Goal: Transaction & Acquisition: Obtain resource

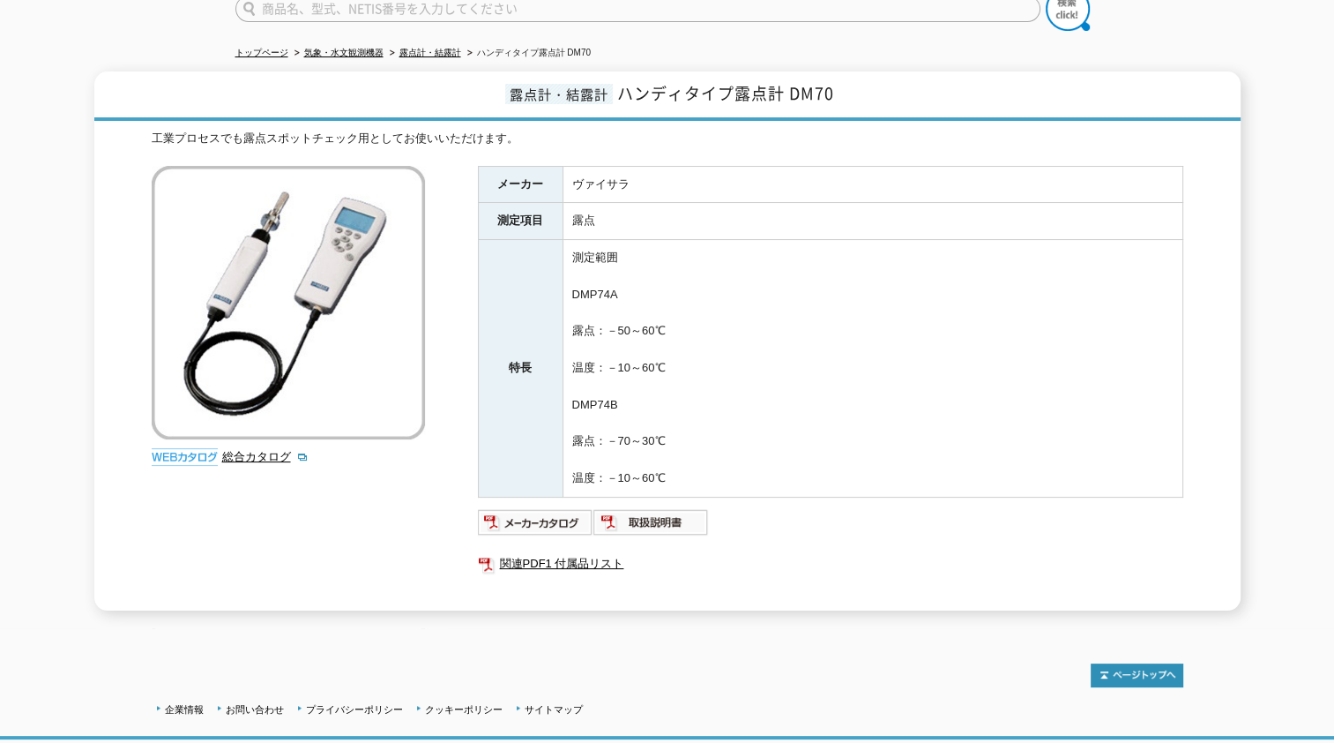
scroll to position [88, 0]
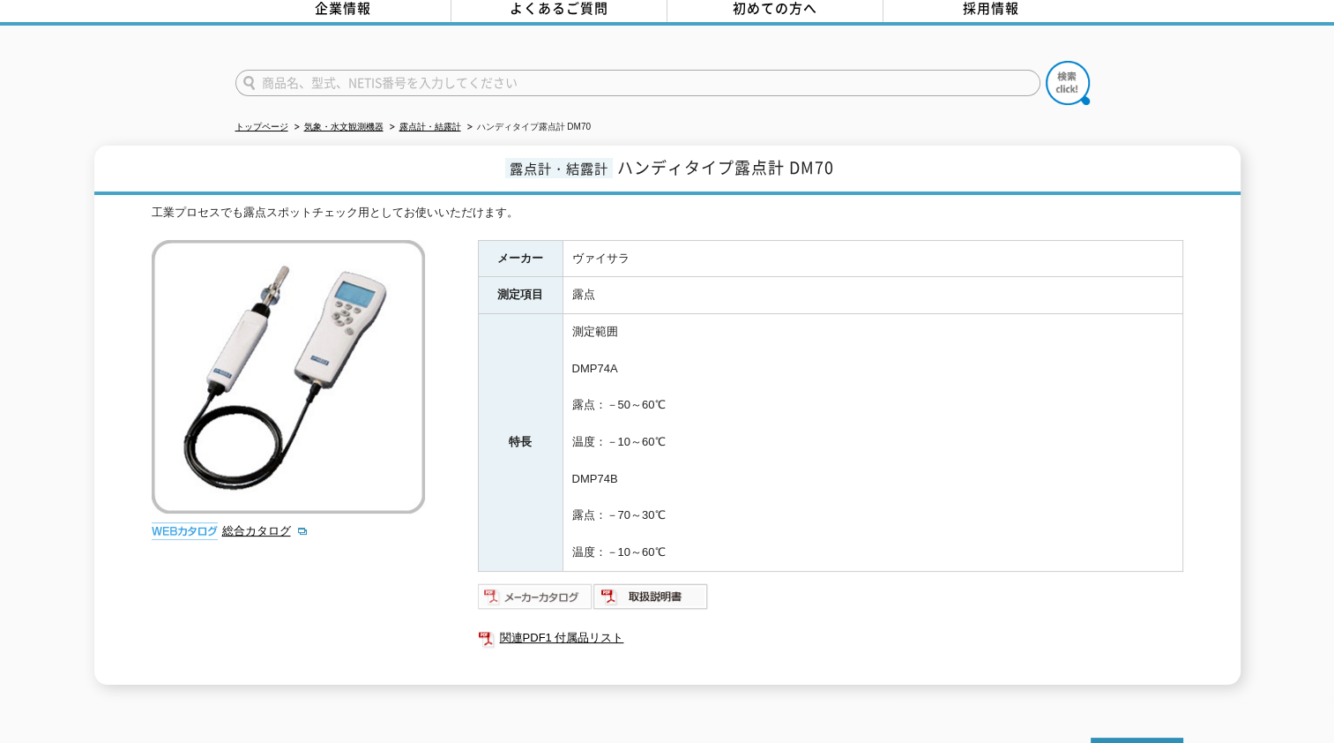
click at [514, 582] on img at bounding box center [536, 596] width 116 height 28
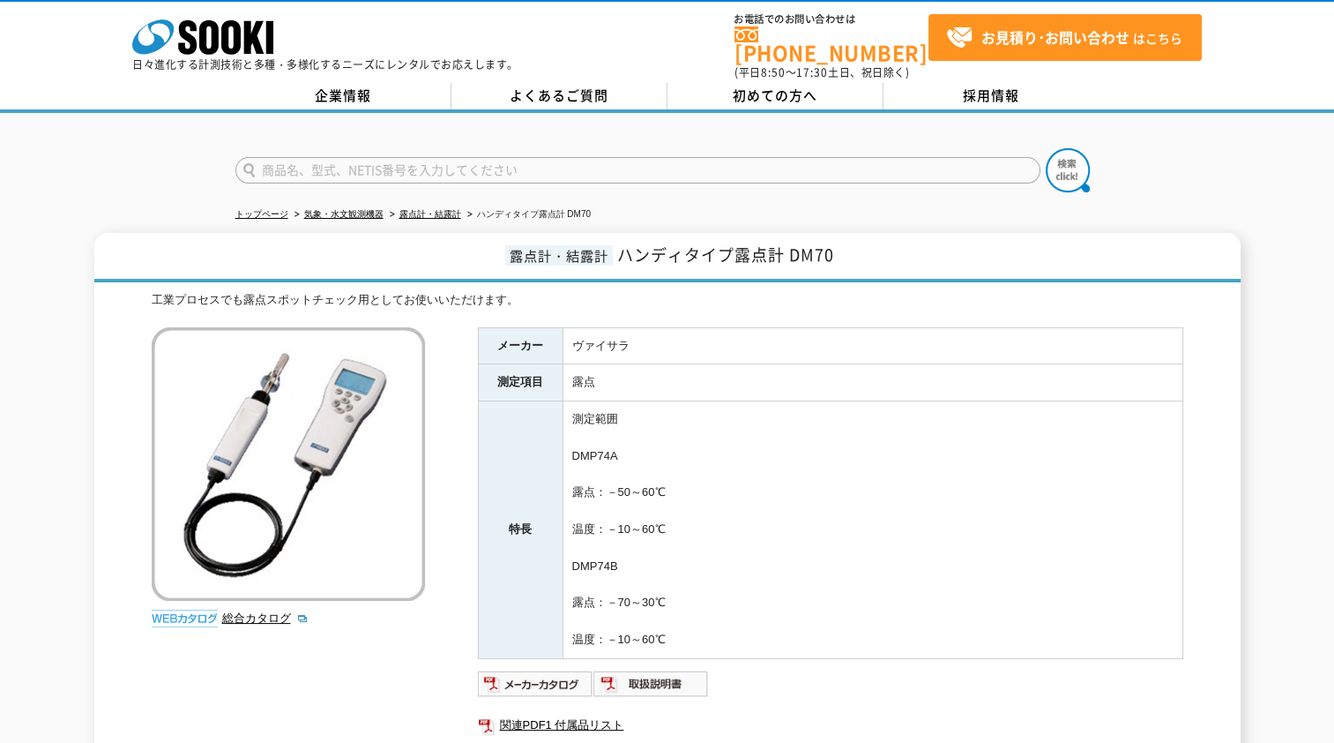
scroll to position [0, 0]
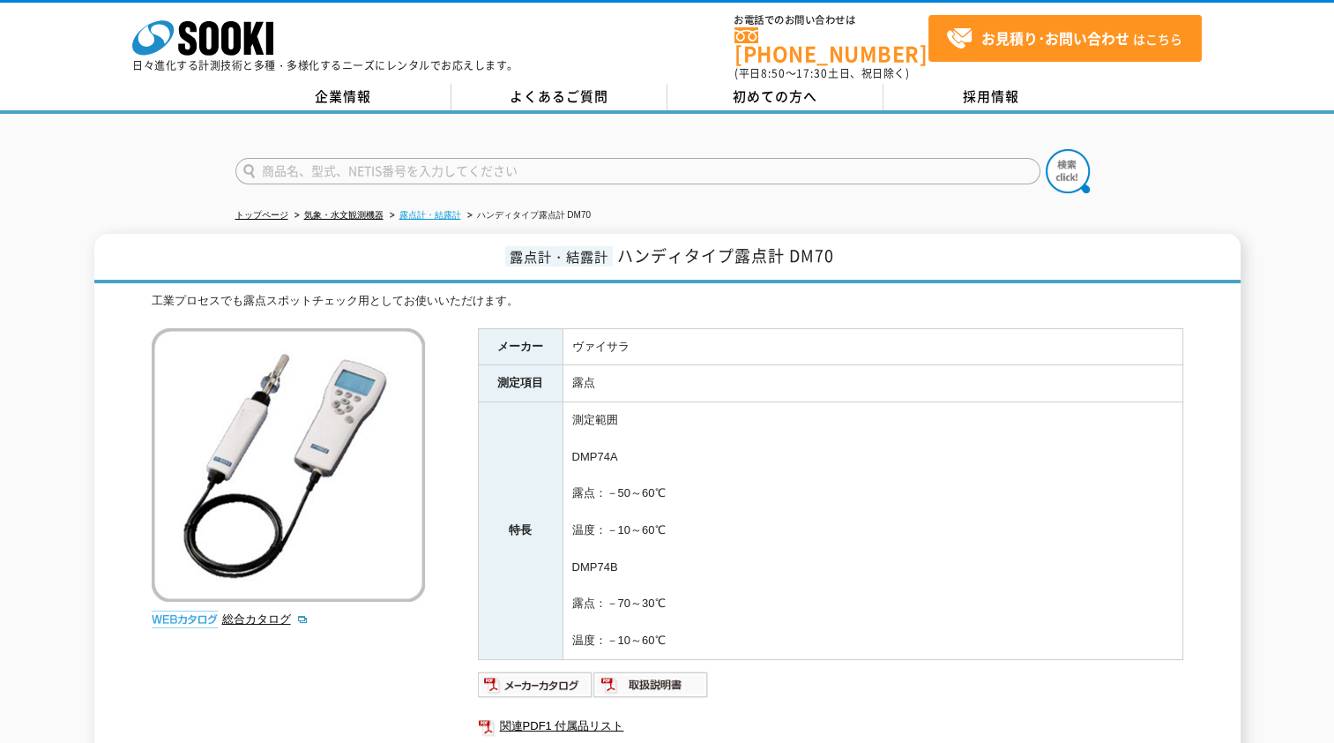
click at [446, 210] on link "露点計・結露計" at bounding box center [431, 215] width 62 height 10
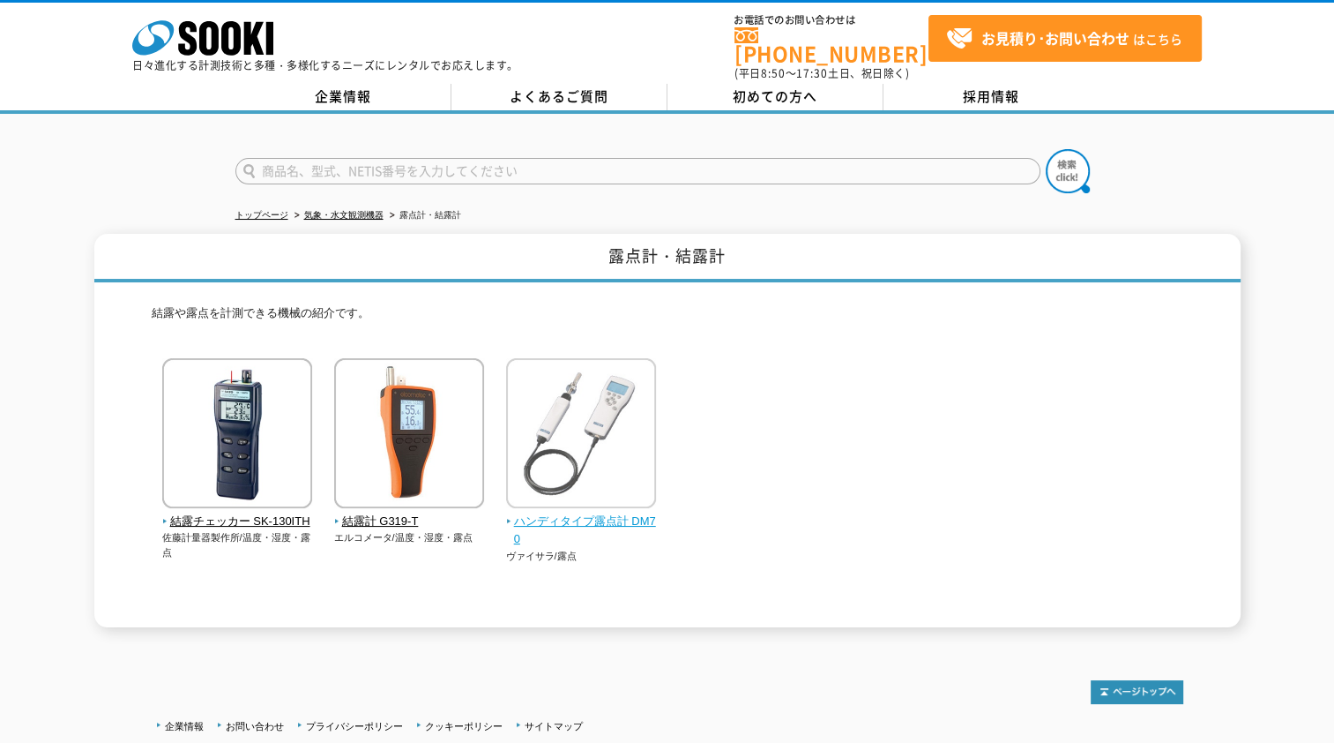
click at [605, 512] on span "ハンディタイプ露点計 DM70" at bounding box center [581, 530] width 151 height 37
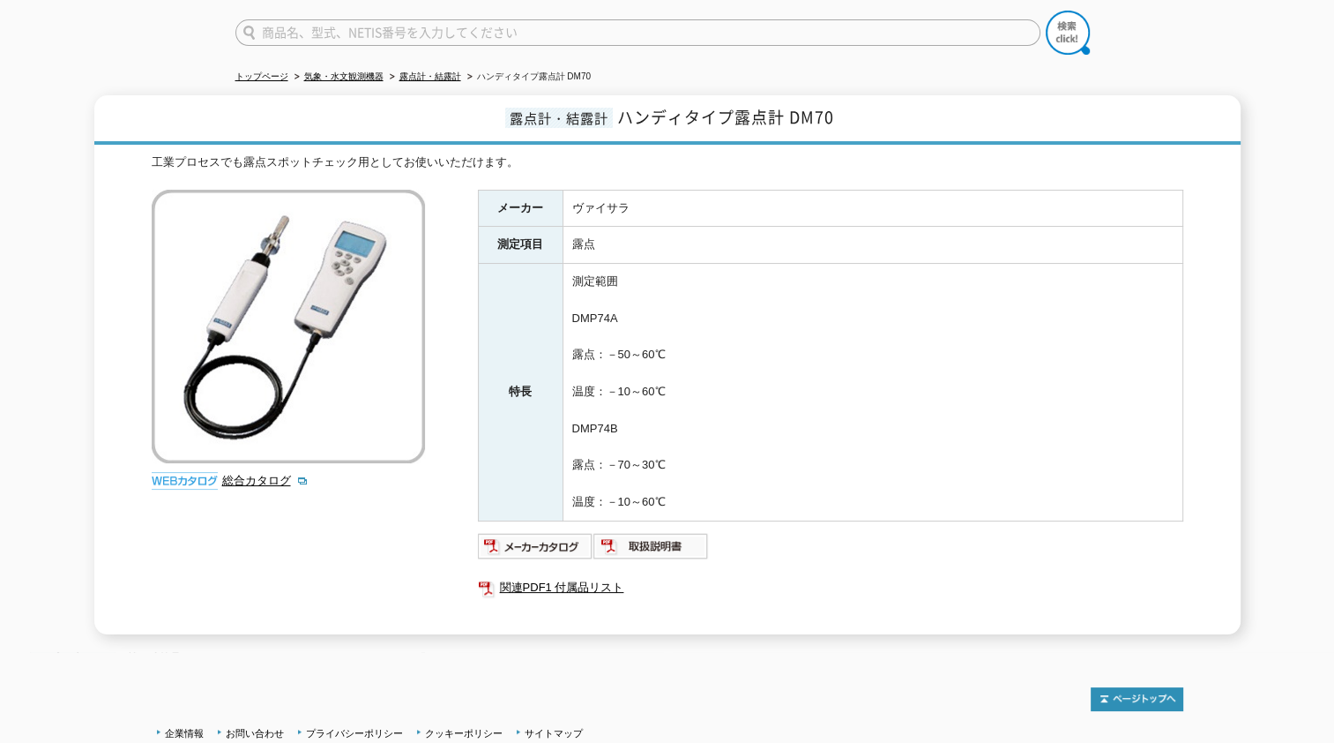
scroll to position [179, 0]
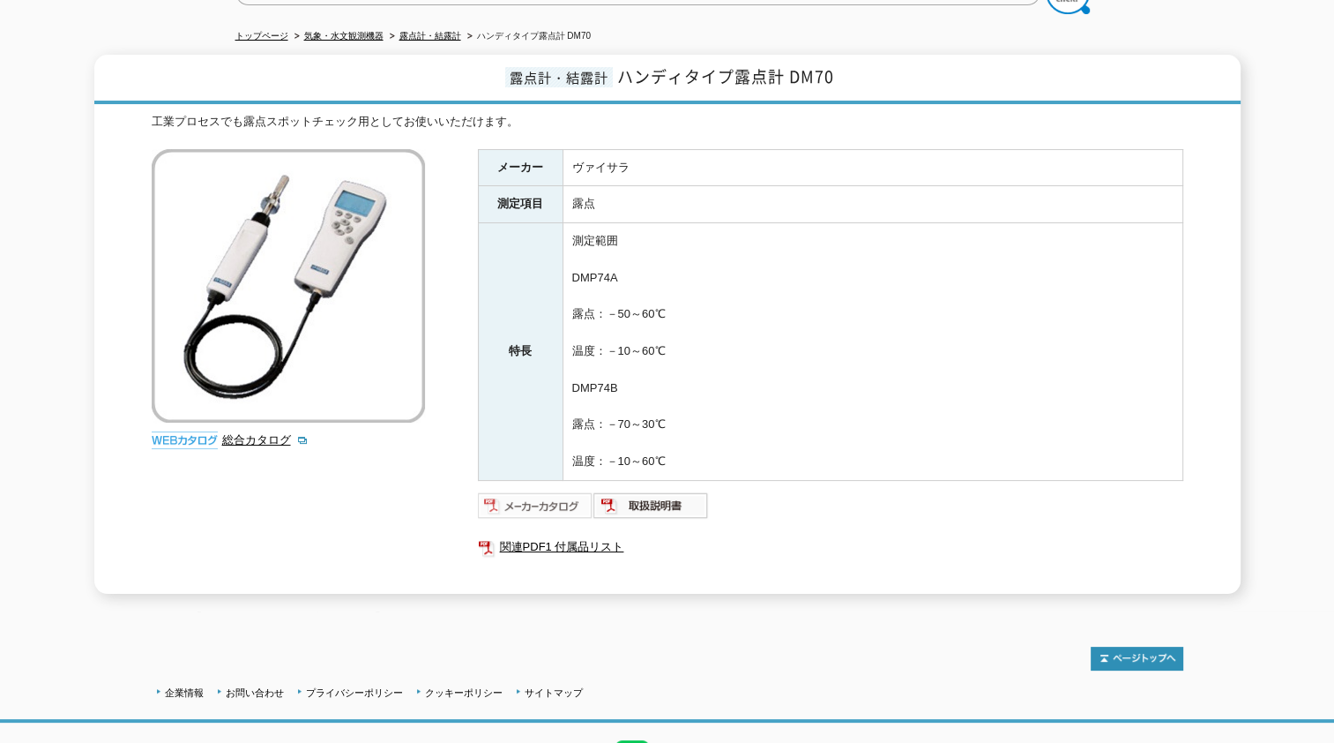
click at [540, 496] on img at bounding box center [536, 505] width 116 height 28
